Goal: Task Accomplishment & Management: Complete application form

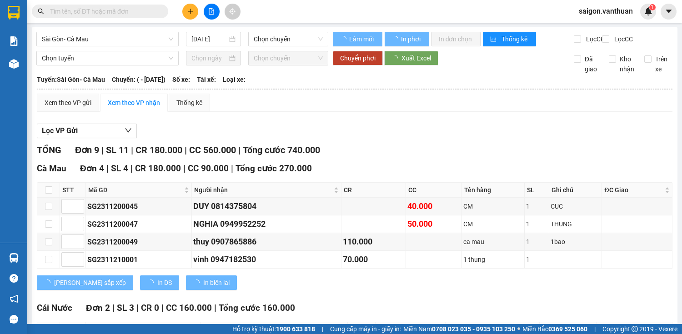
type input "[DATE]"
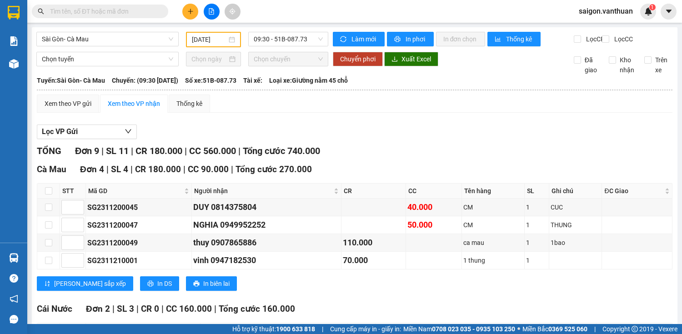
click at [193, 11] on icon "plus" at bounding box center [190, 11] width 6 height 6
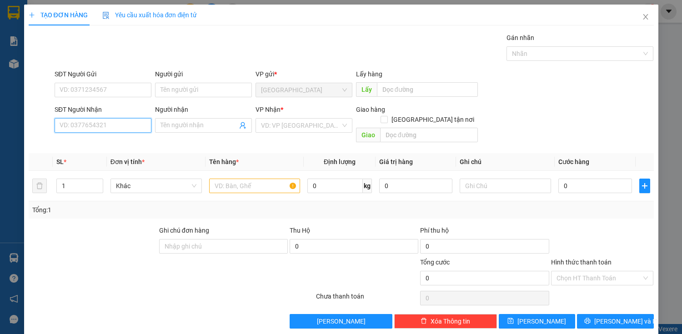
click at [127, 129] on input "SĐT Người Nhận" at bounding box center [103, 125] width 97 height 15
click at [118, 124] on input "SĐT Người Nhận" at bounding box center [103, 125] width 97 height 15
type input "0836849579"
click at [116, 138] on div "0836849579 - TRIỀU" at bounding box center [102, 143] width 96 height 15
type input "TRIỀU"
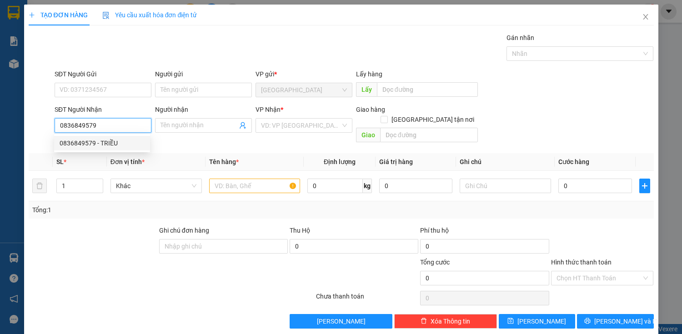
checkbox input "true"
type input "CF KY ANH"
type input "100.000"
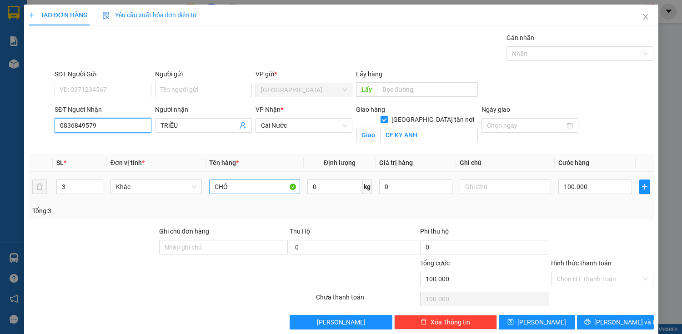
type input "0836849579"
click at [238, 187] on input "CHÓ" at bounding box center [254, 187] width 91 height 15
type input "C"
type input "THÙNG"
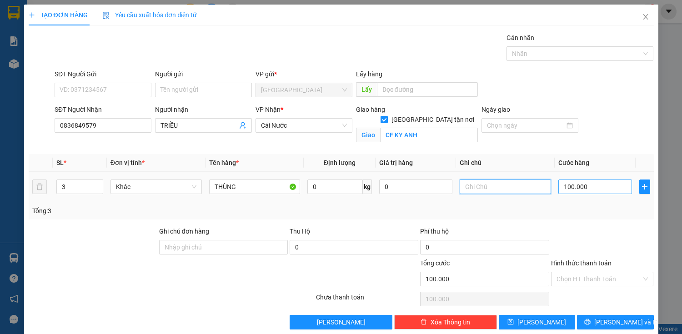
drag, startPoint x: 511, startPoint y: 182, endPoint x: 583, endPoint y: 190, distance: 72.2
click at [520, 182] on input "text" at bounding box center [505, 187] width 91 height 15
click at [596, 191] on input "100.000" at bounding box center [594, 187] width 73 height 15
type input "0"
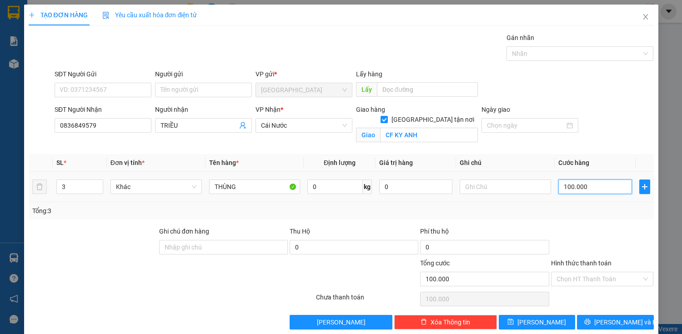
type input "0"
type input "10"
type input "130"
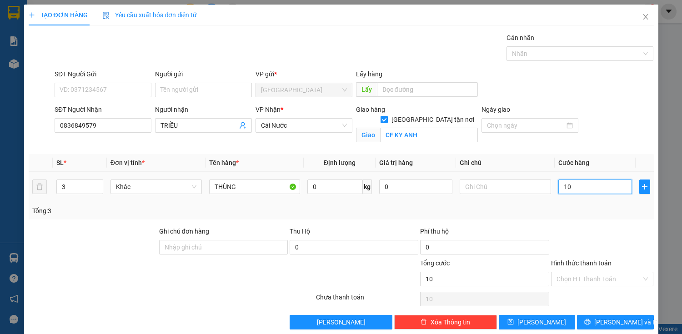
type input "130"
type input "1.300"
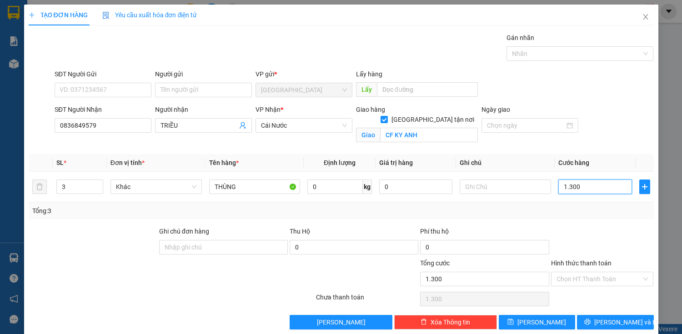
type input "13.000"
type input "130.000"
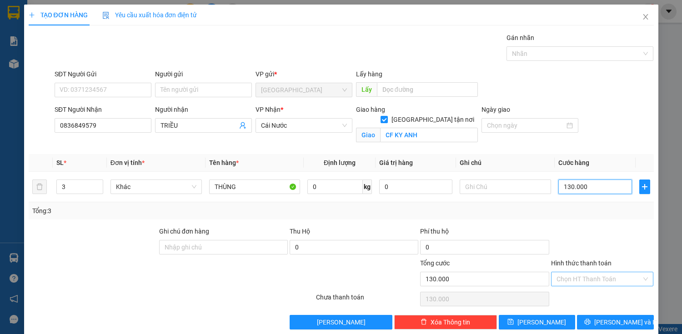
type input "130.000"
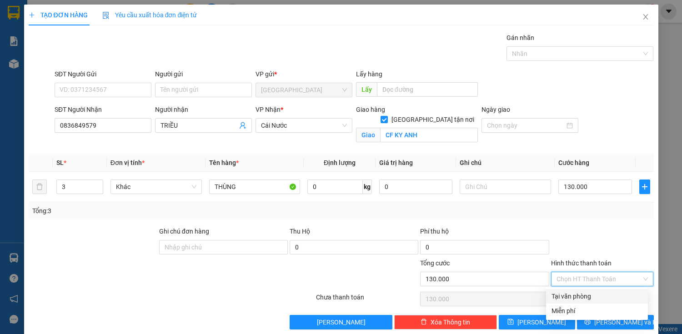
click at [599, 278] on input "Hình thức thanh toán" at bounding box center [599, 279] width 85 height 14
click at [602, 298] on div "Tại văn phòng" at bounding box center [597, 296] width 91 height 10
type input "0"
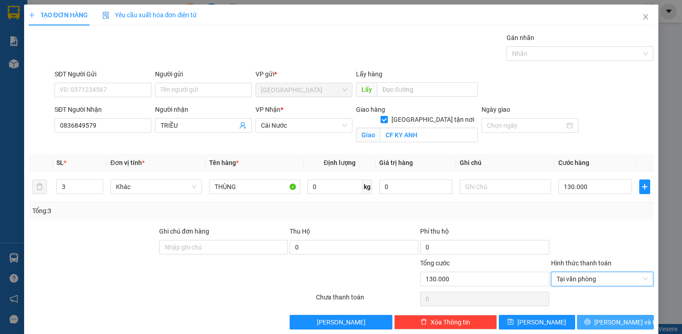
drag, startPoint x: 626, startPoint y: 321, endPoint x: 620, endPoint y: 314, distance: 8.4
click at [625, 321] on span "[PERSON_NAME] và In" at bounding box center [626, 322] width 64 height 10
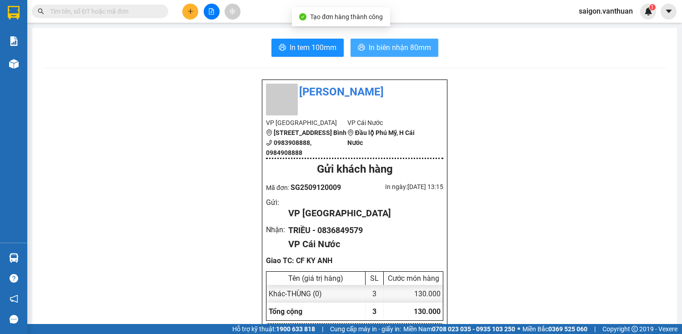
click at [390, 47] on span "In biên nhận 80mm" at bounding box center [400, 47] width 62 height 11
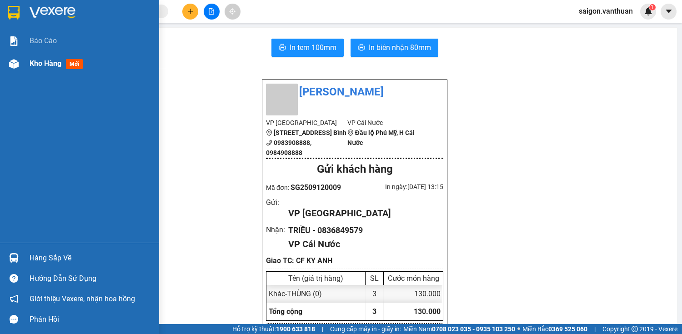
click at [12, 72] on div "Kho hàng mới" at bounding box center [79, 63] width 159 height 23
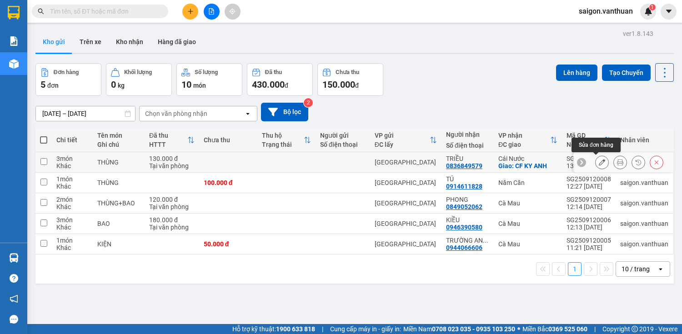
click at [602, 163] on button at bounding box center [602, 163] width 13 height 16
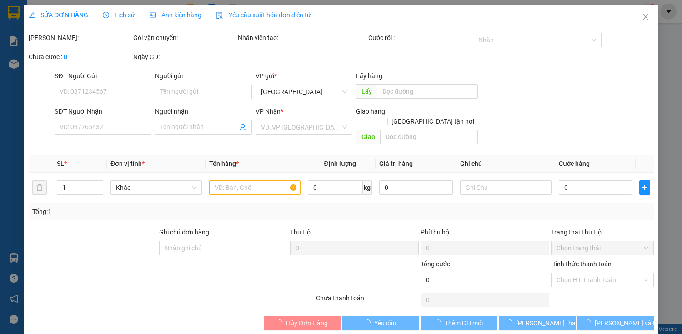
type input "0836849579"
type input "TRIỀU"
checkbox input "true"
type input "CF KY ANH"
type input "130.000"
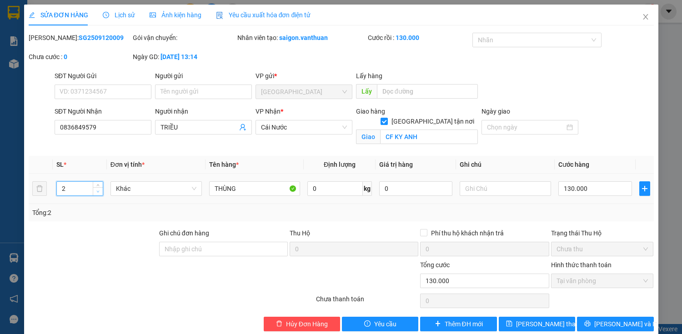
click at [96, 190] on icon "down" at bounding box center [97, 191] width 3 height 3
type input "1"
click at [96, 190] on icon "down" at bounding box center [97, 191] width 3 height 3
click at [640, 322] on button "[PERSON_NAME] và In" at bounding box center [615, 324] width 76 height 15
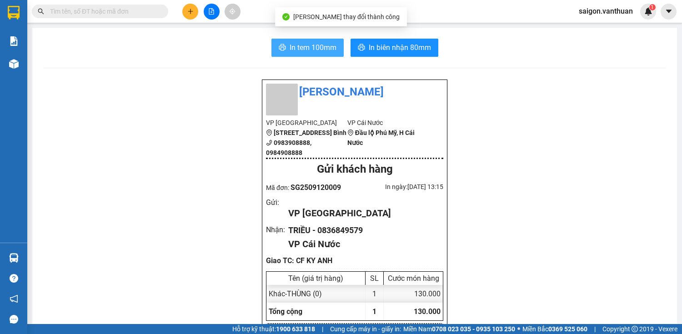
click at [307, 46] on span "In tem 100mm" at bounding box center [313, 47] width 47 height 11
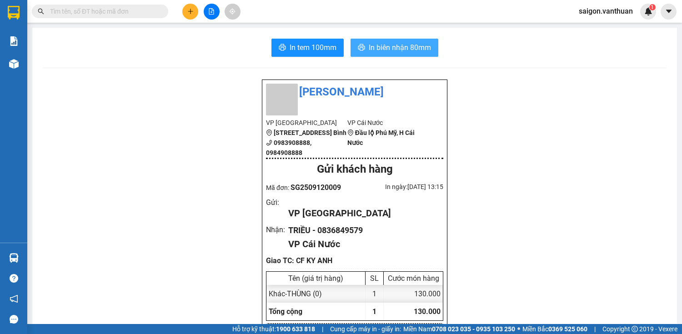
click at [354, 43] on button "In biên nhận 80mm" at bounding box center [395, 48] width 88 height 18
click at [190, 9] on icon "plus" at bounding box center [190, 11] width 6 height 6
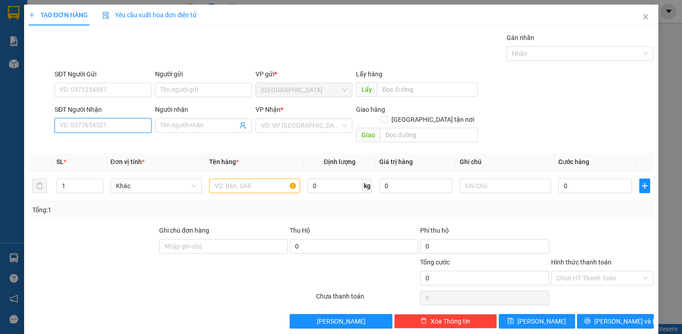
click at [122, 127] on input "SĐT Người Nhận" at bounding box center [103, 125] width 97 height 15
type input "0388749372"
click at [130, 138] on div "0388749372 - THÀNH" at bounding box center [102, 143] width 96 height 15
type input "THÀNH"
checkbox input "true"
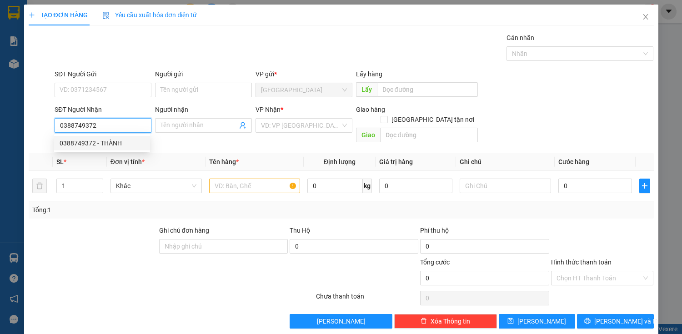
type input "ONG TRANG"
type input "100.000"
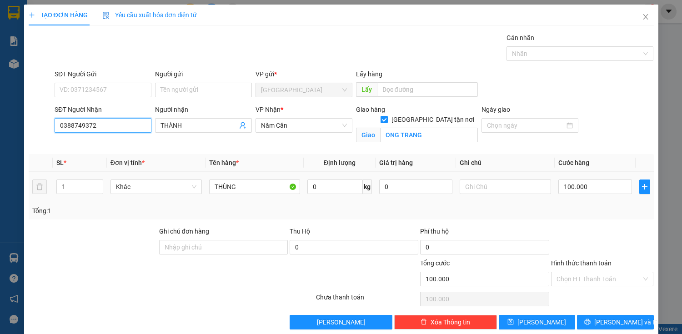
type input "0388749372"
click at [251, 178] on div "THÙNG" at bounding box center [254, 187] width 91 height 18
drag, startPoint x: 503, startPoint y: 159, endPoint x: 538, endPoint y: 169, distance: 36.5
click at [518, 166] on th "Ghi chú" at bounding box center [505, 163] width 99 height 18
click at [599, 322] on button "[PERSON_NAME] và In" at bounding box center [615, 322] width 76 height 15
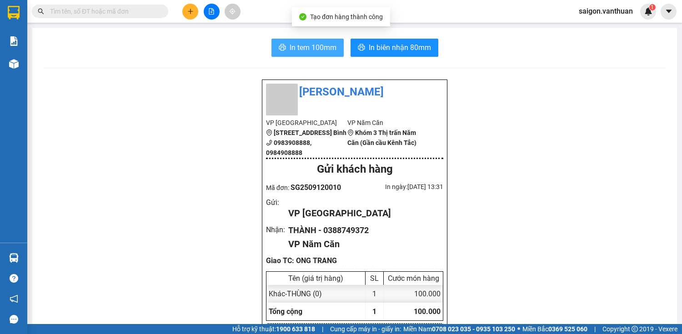
drag, startPoint x: 286, startPoint y: 49, endPoint x: 279, endPoint y: 53, distance: 7.8
click at [286, 49] on button "In tem 100mm" at bounding box center [307, 48] width 72 height 18
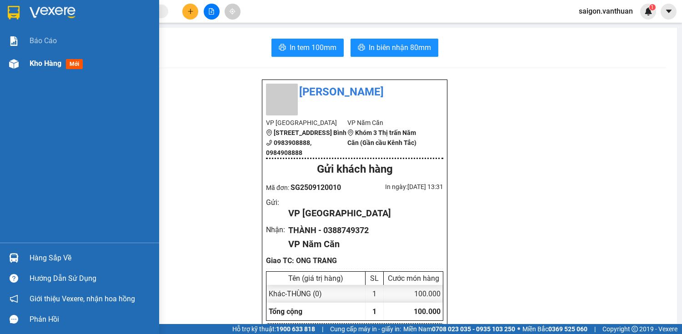
click at [27, 56] on div "Kho hàng mới" at bounding box center [79, 63] width 159 height 23
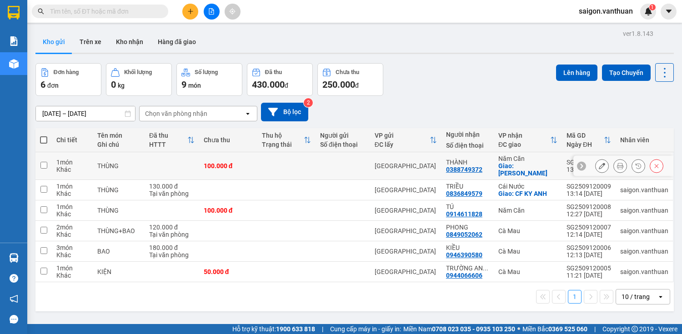
click at [599, 163] on icon at bounding box center [602, 166] width 6 height 6
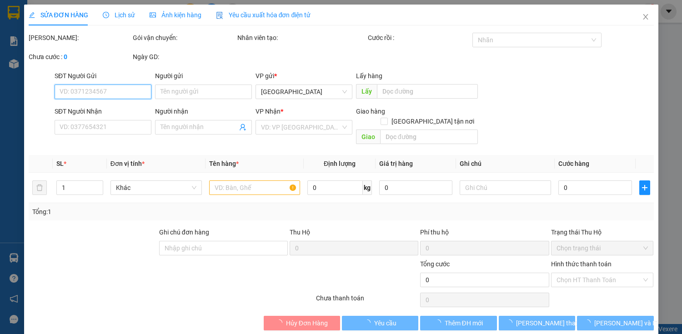
type input "0388749372"
type input "THÀNH"
checkbox input "true"
type input "ONG TRANG"
type input "100.000"
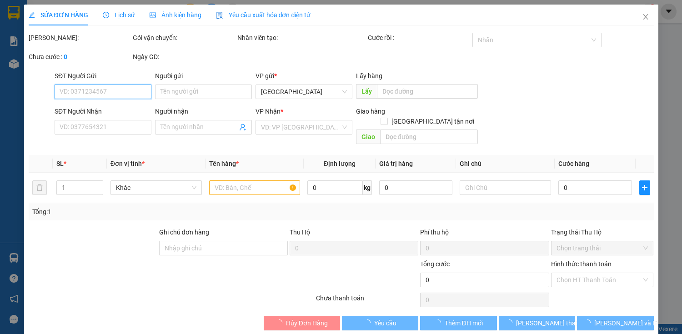
type input "100.000"
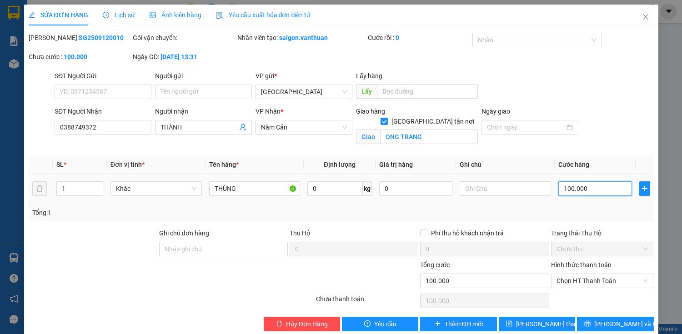
click at [558, 189] on input "100.000" at bounding box center [594, 188] width 73 height 15
type input "0"
type input "80"
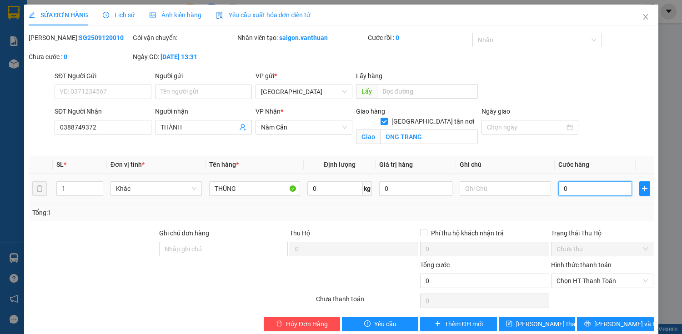
type input "80"
type input "800"
type input "8.000"
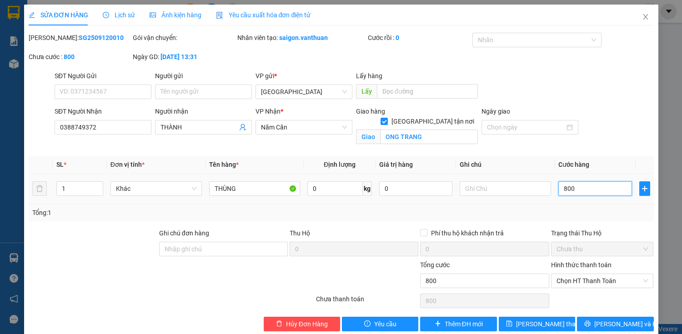
type input "8.000"
type input "80.000"
click at [598, 276] on span "Chọn HT Thanh Toán" at bounding box center [603, 281] width 92 height 14
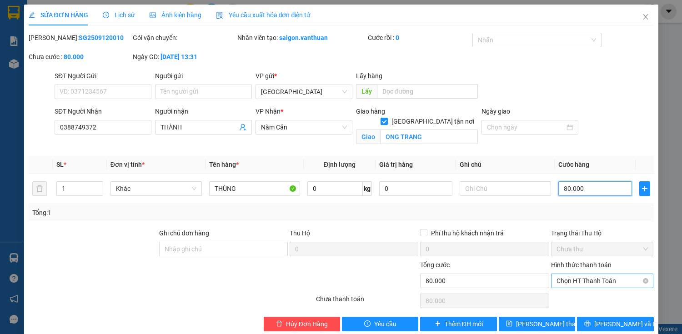
type input "80.000"
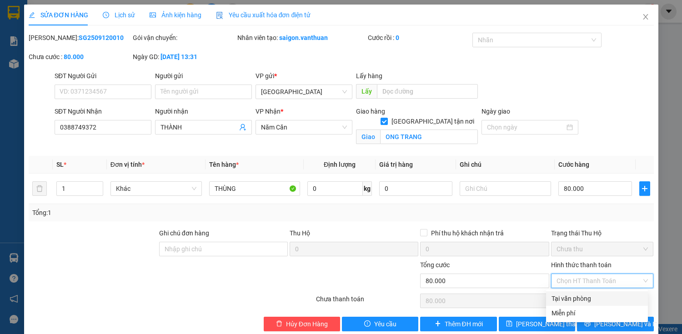
click at [591, 298] on div "Tại văn phòng" at bounding box center [597, 299] width 91 height 10
click at [601, 280] on input "Hình thức thanh toán" at bounding box center [599, 281] width 85 height 14
click at [608, 300] on div "Tại văn phòng" at bounding box center [597, 299] width 91 height 10
type input "0"
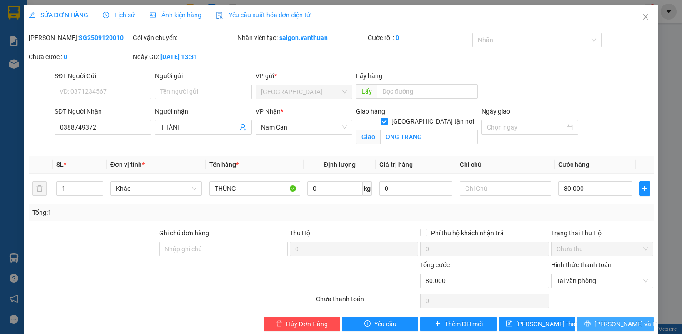
click at [613, 320] on span "[PERSON_NAME] và In" at bounding box center [626, 324] width 64 height 10
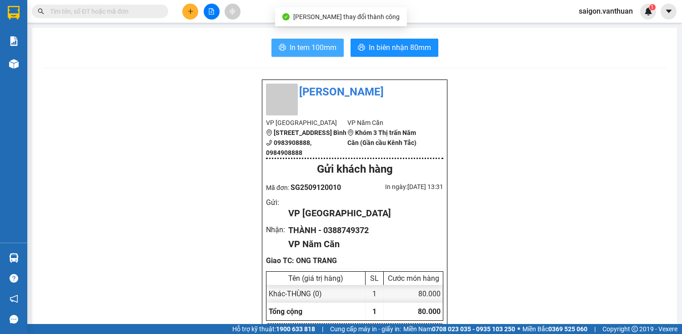
click at [295, 39] on button "In tem 100mm" at bounding box center [307, 48] width 72 height 18
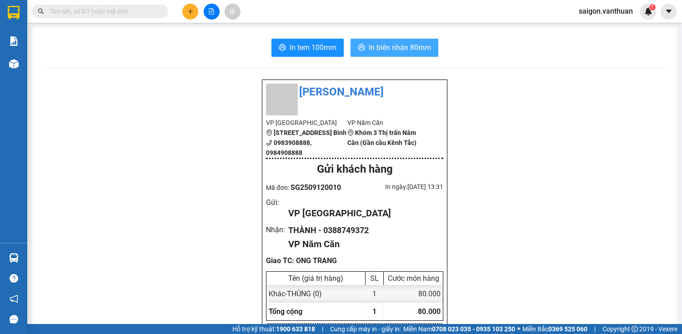
drag, startPoint x: 407, startPoint y: 45, endPoint x: 375, endPoint y: 51, distance: 32.6
click at [407, 45] on span "In biên nhận 80mm" at bounding box center [400, 47] width 62 height 11
drag, startPoint x: 287, startPoint y: 225, endPoint x: 319, endPoint y: 222, distance: 32.4
click at [319, 221] on div "VP [GEOGRAPHIC_DATA]" at bounding box center [362, 213] width 148 height 14
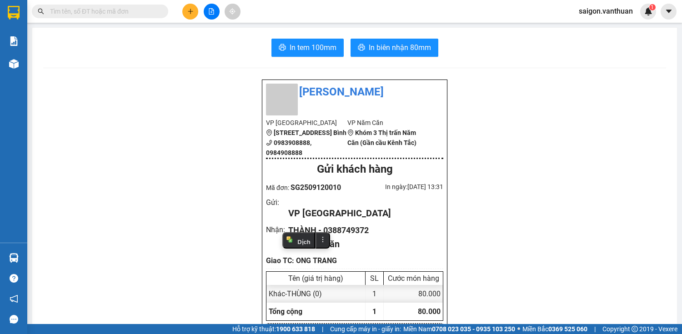
click at [311, 221] on div "VP [GEOGRAPHIC_DATA]" at bounding box center [362, 213] width 148 height 14
click at [289, 221] on div "VP [GEOGRAPHIC_DATA]" at bounding box center [362, 213] width 148 height 14
drag, startPoint x: 294, startPoint y: 226, endPoint x: 299, endPoint y: 224, distance: 5.3
click at [295, 221] on div "VP [GEOGRAPHIC_DATA]" at bounding box center [362, 213] width 148 height 14
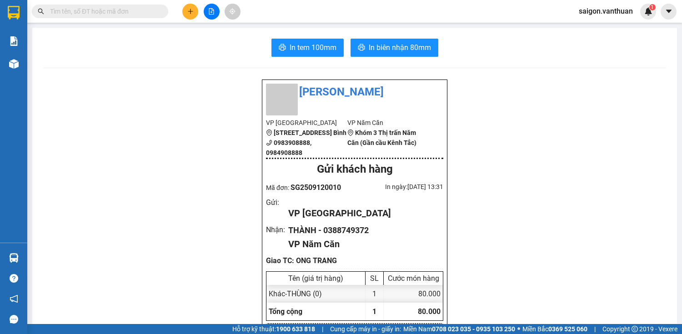
click at [300, 221] on div "VP [GEOGRAPHIC_DATA]" at bounding box center [362, 213] width 148 height 14
click at [309, 221] on div "VP [GEOGRAPHIC_DATA]" at bounding box center [362, 213] width 148 height 14
click at [320, 221] on div "VP [GEOGRAPHIC_DATA]" at bounding box center [362, 213] width 148 height 14
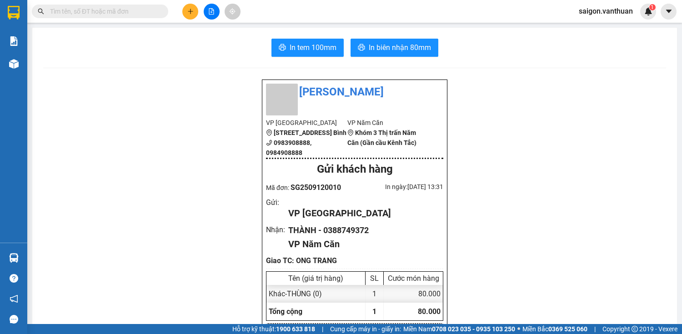
click at [320, 221] on div "VP [GEOGRAPHIC_DATA]" at bounding box center [362, 213] width 148 height 14
click at [306, 221] on div "VP [GEOGRAPHIC_DATA]" at bounding box center [362, 213] width 148 height 14
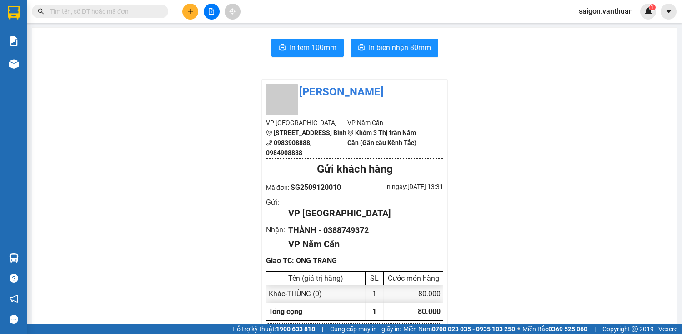
click at [306, 221] on div "VP [GEOGRAPHIC_DATA]" at bounding box center [362, 213] width 148 height 14
click at [307, 221] on div "VP [GEOGRAPHIC_DATA]" at bounding box center [362, 213] width 148 height 14
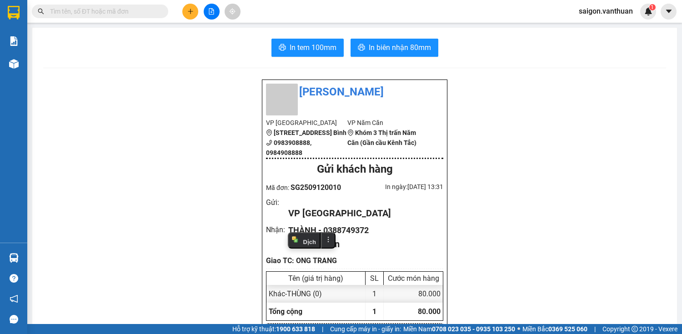
click at [307, 221] on div "VP [GEOGRAPHIC_DATA]" at bounding box center [362, 213] width 148 height 14
click at [308, 221] on div "VP [GEOGRAPHIC_DATA]" at bounding box center [362, 213] width 148 height 14
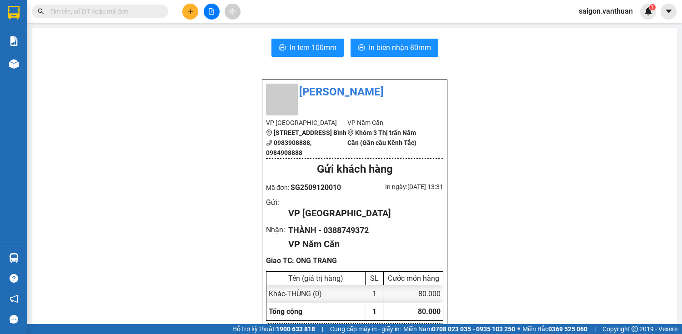
click at [308, 221] on div "VP [GEOGRAPHIC_DATA]" at bounding box center [362, 213] width 148 height 14
click at [309, 221] on div "VP [GEOGRAPHIC_DATA]" at bounding box center [362, 213] width 148 height 14
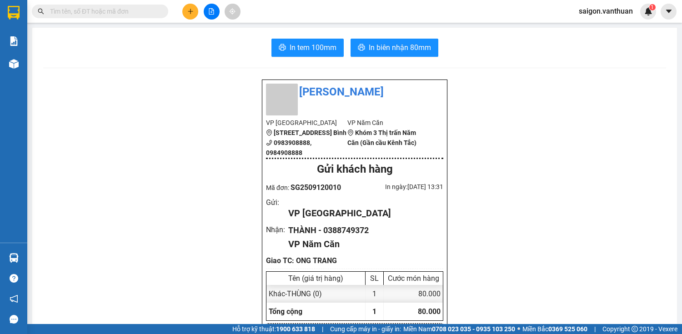
click at [309, 221] on div "VP [GEOGRAPHIC_DATA]" at bounding box center [362, 213] width 148 height 14
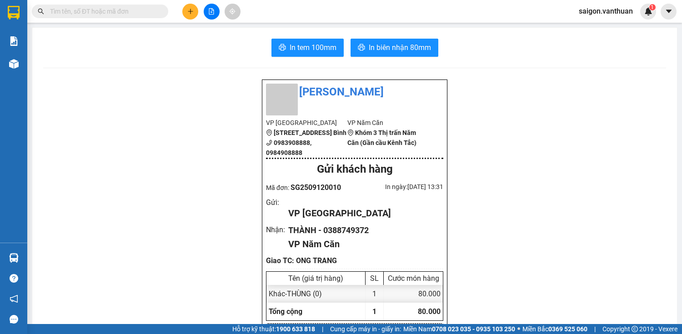
click at [309, 221] on div "VP [GEOGRAPHIC_DATA]" at bounding box center [362, 213] width 148 height 14
click at [308, 221] on div "VP [GEOGRAPHIC_DATA]" at bounding box center [362, 213] width 148 height 14
click at [326, 221] on div "VP [GEOGRAPHIC_DATA]" at bounding box center [362, 213] width 148 height 14
click at [327, 221] on div "VP [GEOGRAPHIC_DATA]" at bounding box center [362, 213] width 148 height 14
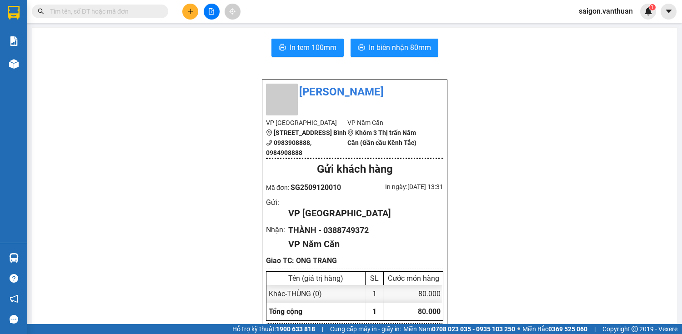
click at [333, 221] on div "VP [GEOGRAPHIC_DATA]" at bounding box center [362, 213] width 148 height 14
drag, startPoint x: 329, startPoint y: 224, endPoint x: 337, endPoint y: 221, distance: 8.4
click at [337, 221] on div "VP [GEOGRAPHIC_DATA]" at bounding box center [362, 213] width 148 height 14
click at [329, 221] on div "VP [GEOGRAPHIC_DATA]" at bounding box center [362, 213] width 148 height 14
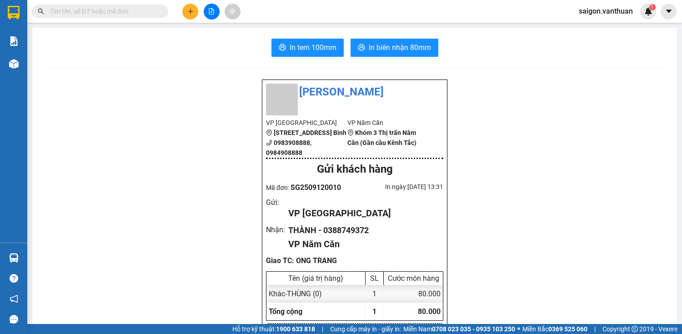
click at [329, 221] on div "VP [GEOGRAPHIC_DATA]" at bounding box center [362, 213] width 148 height 14
click at [318, 221] on div "VP [GEOGRAPHIC_DATA]" at bounding box center [362, 213] width 148 height 14
click at [317, 221] on div "VP [GEOGRAPHIC_DATA]" at bounding box center [362, 213] width 148 height 14
click at [315, 221] on div "VP [GEOGRAPHIC_DATA]" at bounding box center [362, 213] width 148 height 14
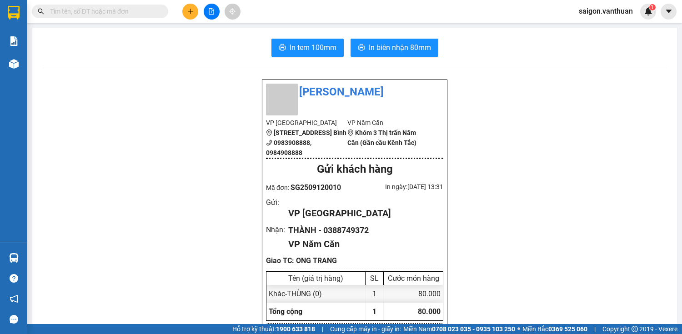
click at [177, 14] on div at bounding box center [211, 12] width 68 height 16
click at [191, 10] on icon "plus" at bounding box center [190, 11] width 6 height 6
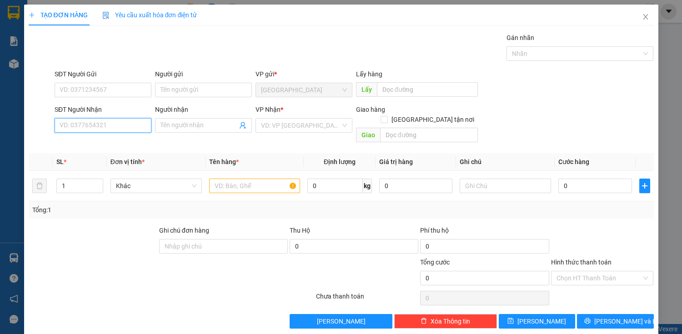
click at [102, 129] on input "SĐT Người Nhận" at bounding box center [103, 125] width 97 height 15
type input "0944526035"
click at [115, 140] on div "0944526035 - NAM" at bounding box center [102, 143] width 85 height 10
type input "NAM"
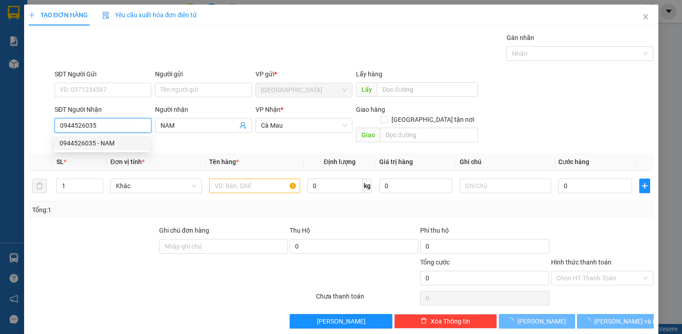
type input "80.000"
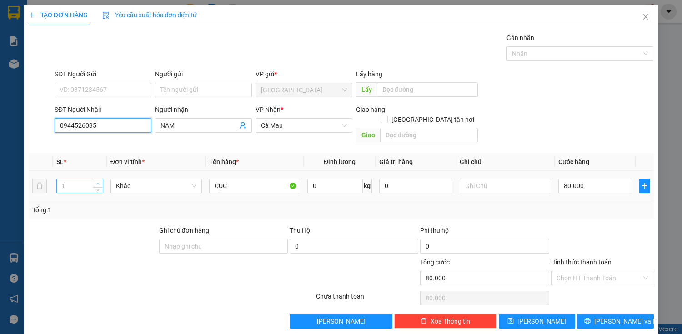
type input "0944526035"
type input "2"
click at [97, 182] on icon "up" at bounding box center [97, 183] width 3 height 3
click at [580, 179] on input "80.000" at bounding box center [594, 186] width 73 height 15
type input "0"
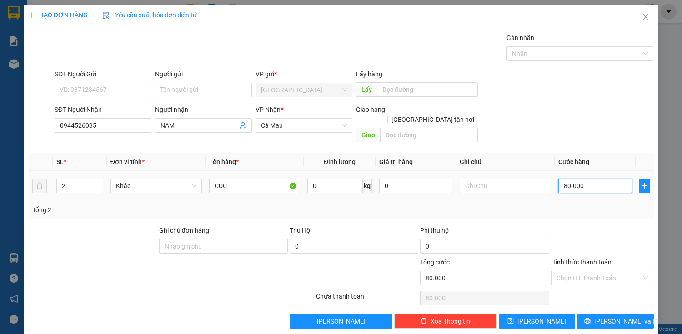
type input "0"
type input "10"
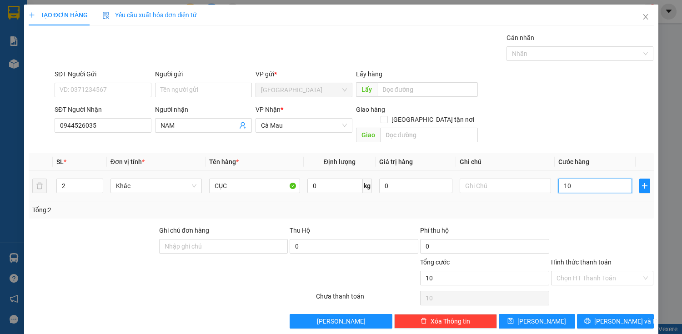
type input "160"
type input "1.600"
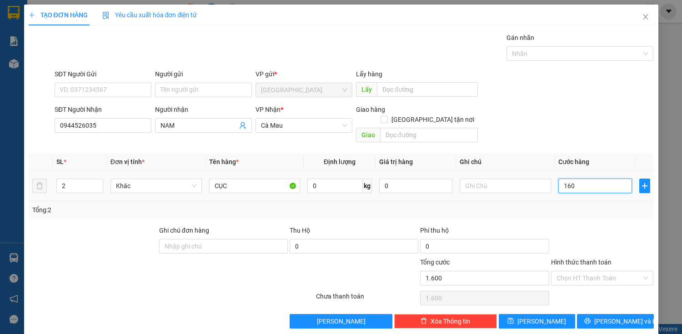
type input "1.600"
type input "16.000"
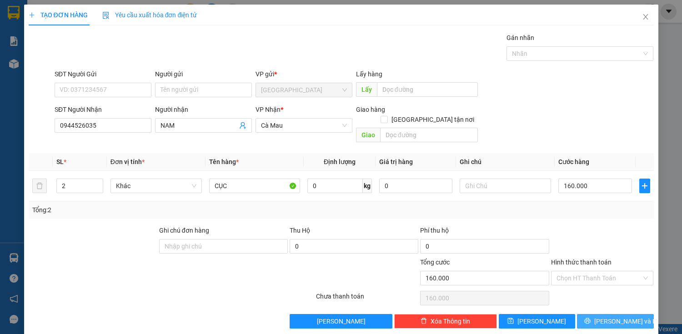
click at [625, 317] on span "[PERSON_NAME] và In" at bounding box center [626, 322] width 64 height 10
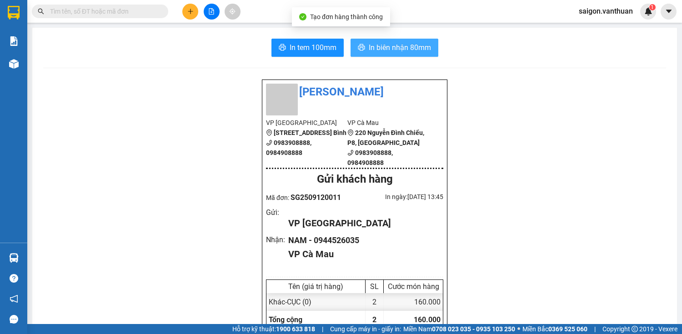
click at [402, 45] on span "In biên nhận 80mm" at bounding box center [400, 47] width 62 height 11
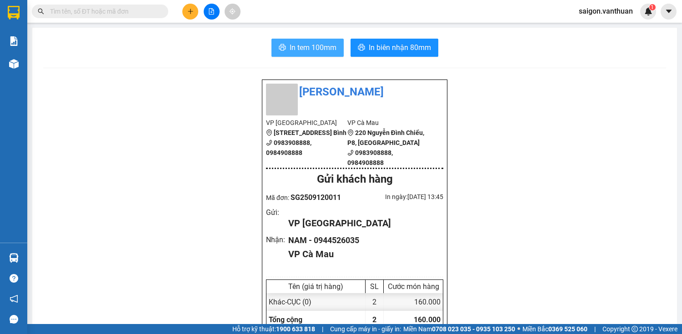
click at [290, 49] on span "In tem 100mm" at bounding box center [313, 47] width 47 height 11
